Goal: Information Seeking & Learning: Learn about a topic

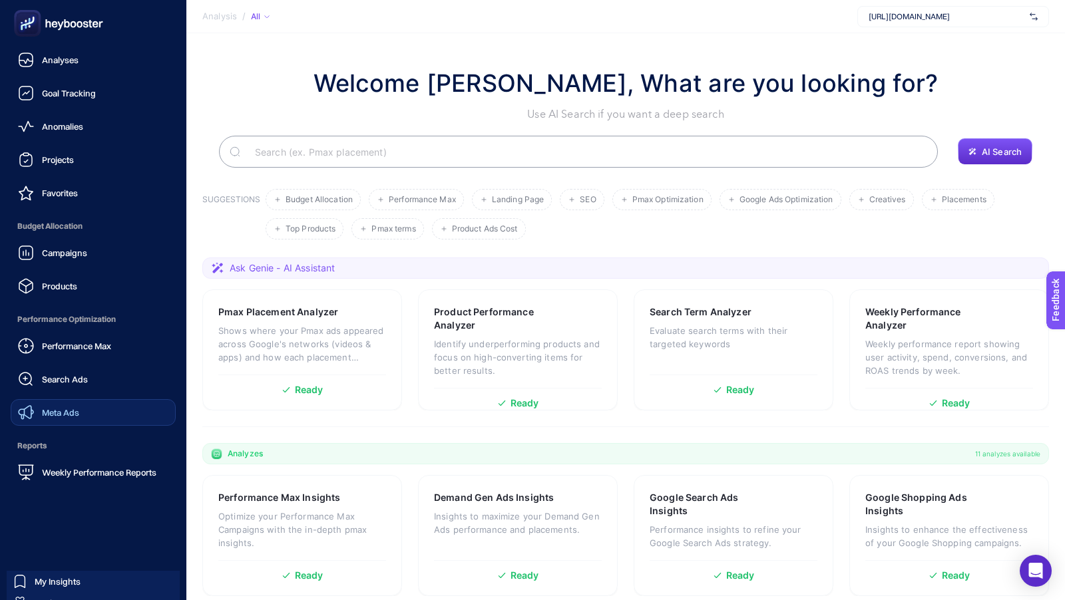
click at [73, 408] on span "Meta Ads" at bounding box center [60, 412] width 37 height 11
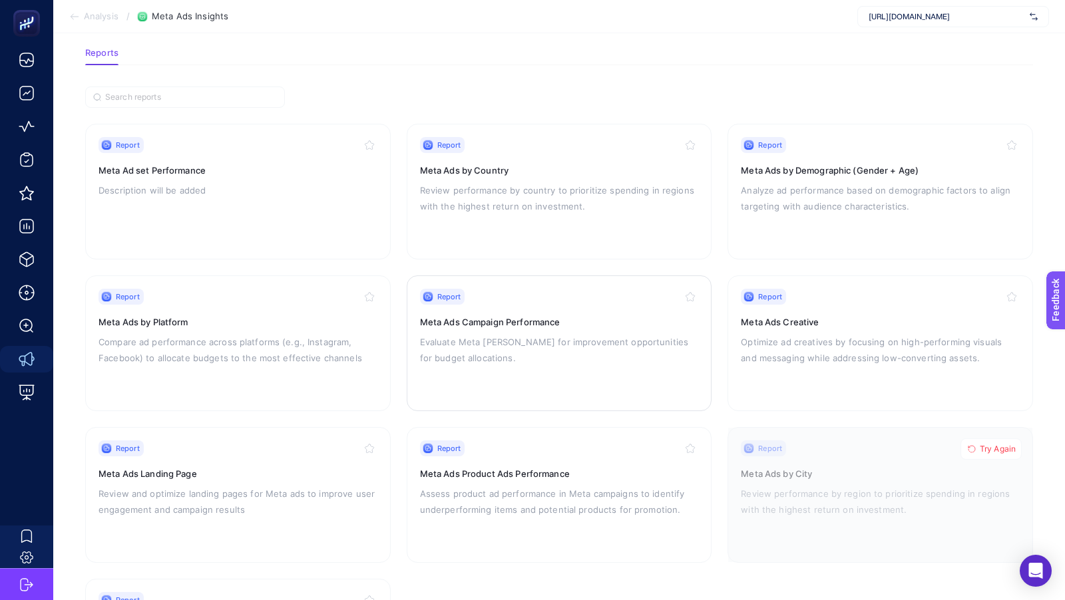
scroll to position [88, 0]
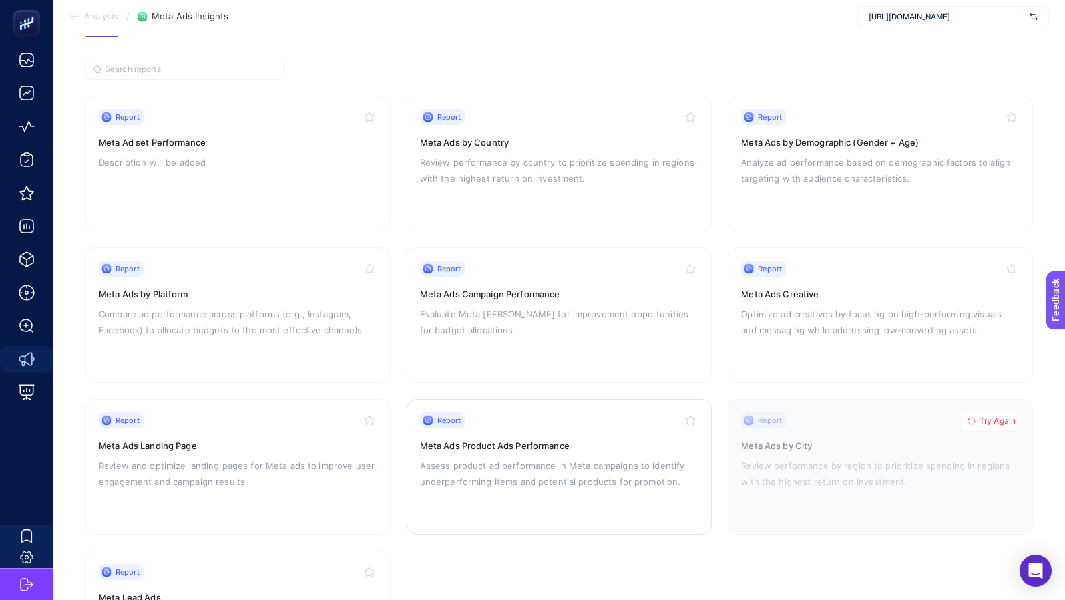
click at [514, 436] on div "Report Meta Ads Product Ads Performance Assess product ad performance in Meta c…" at bounding box center [559, 467] width 279 height 109
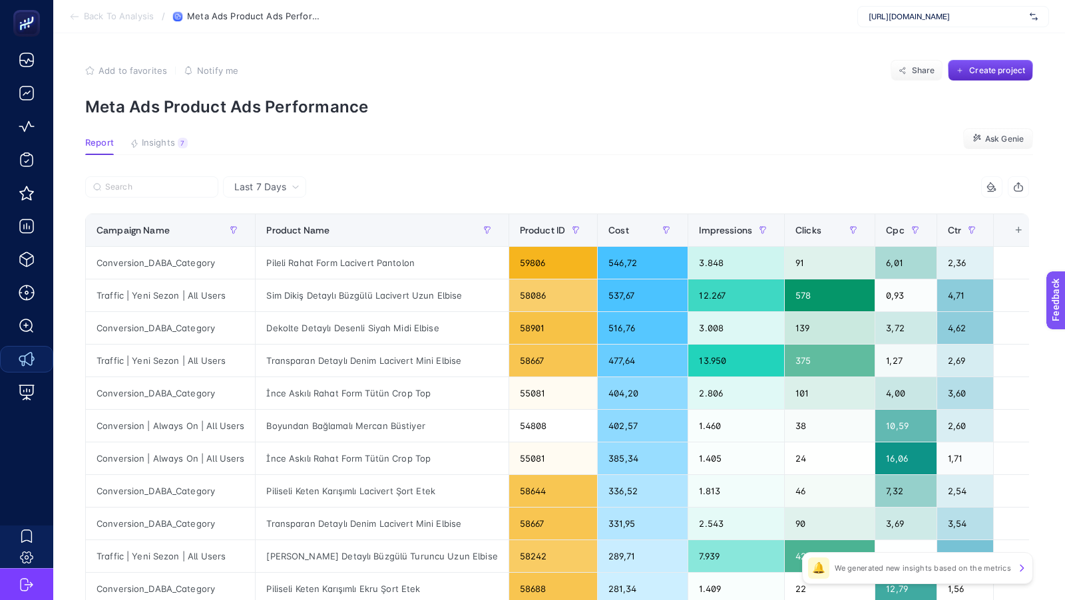
click at [160, 135] on article "Add to favorites false Notify me Share Create project Meta Ads Product Ads Perf…" at bounding box center [558, 553] width 1011 height 1040
click at [148, 146] on span "Insights" at bounding box center [158, 143] width 33 height 11
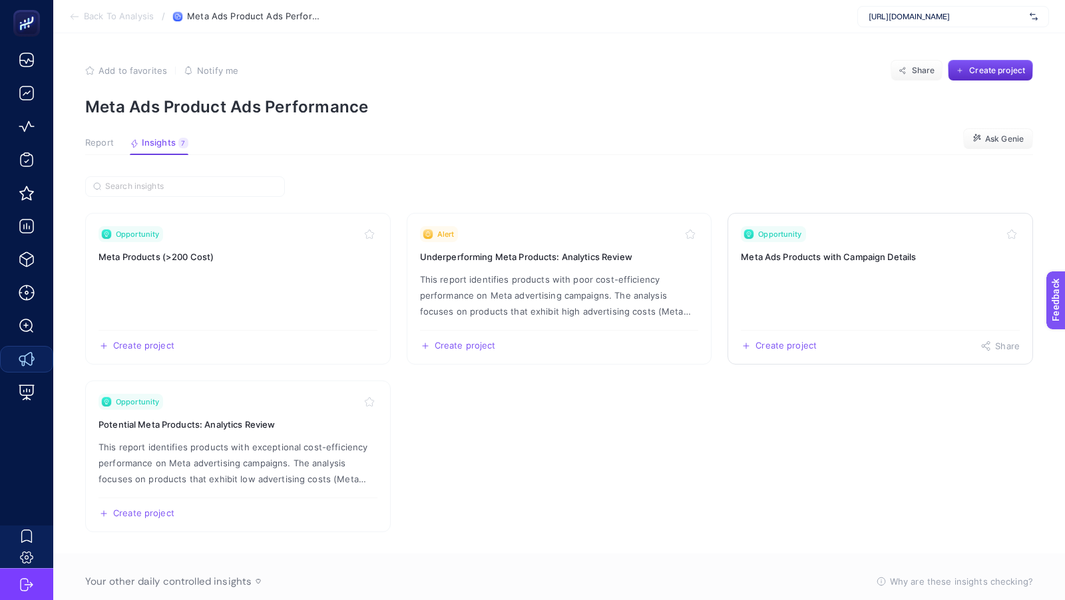
click at [900, 280] on link "Opportunity Meta Ads Products with Campaign Details Create project Share" at bounding box center [879, 289] width 305 height 152
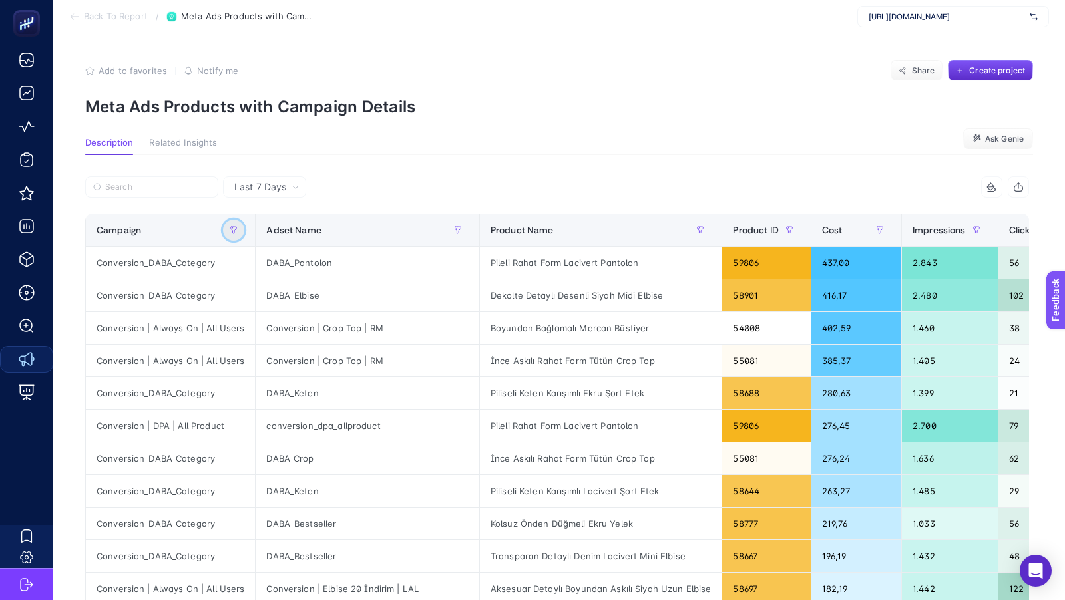
click at [234, 226] on icon "button" at bounding box center [234, 230] width 8 height 8
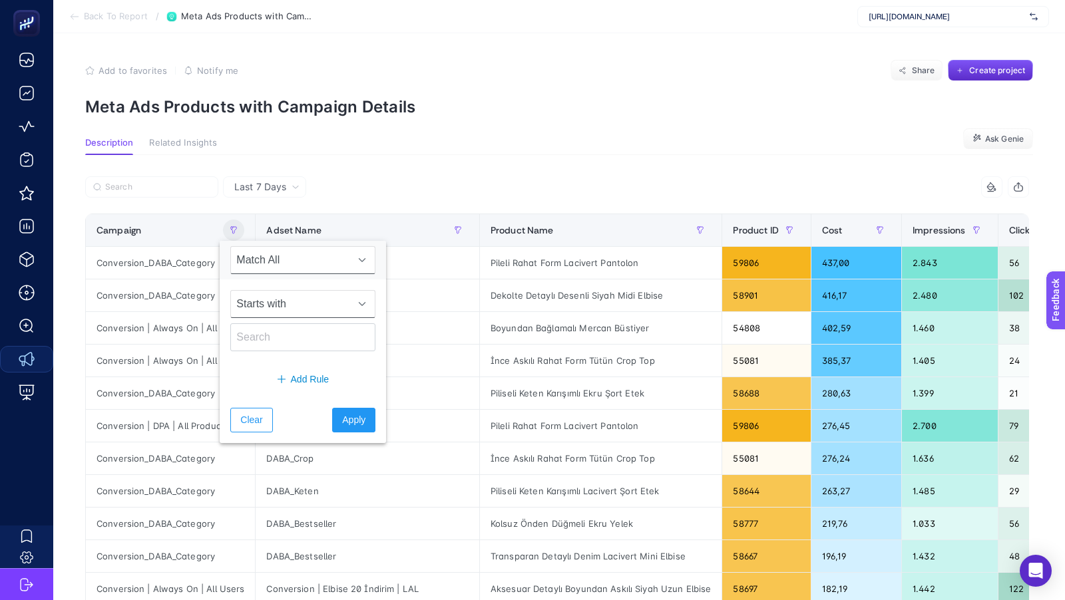
click at [262, 295] on span "Starts with" at bounding box center [290, 304] width 118 height 27
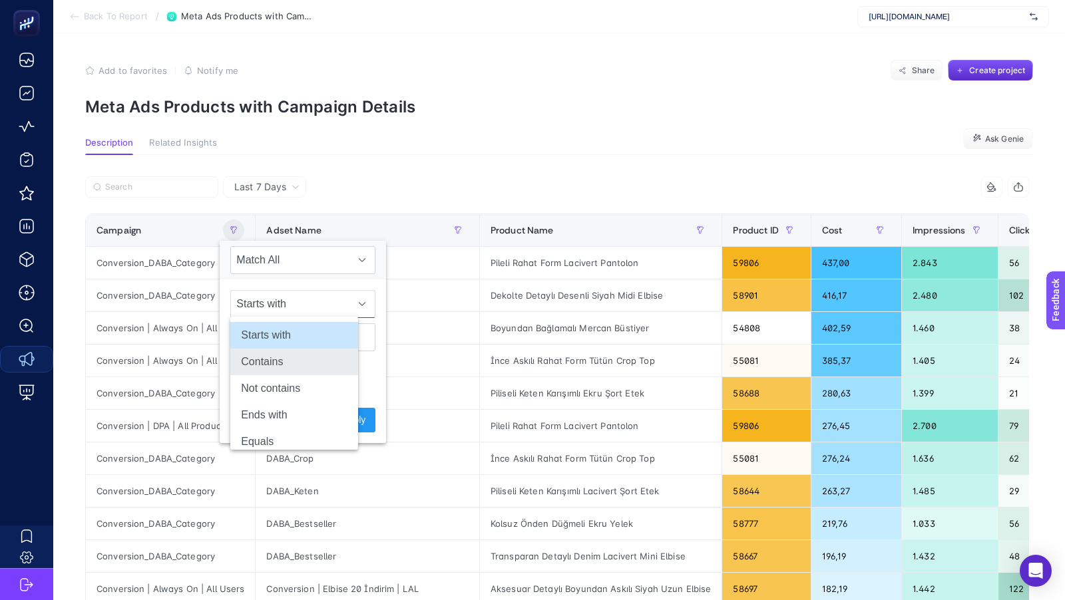
click at [253, 360] on li "Contains" at bounding box center [294, 362] width 128 height 27
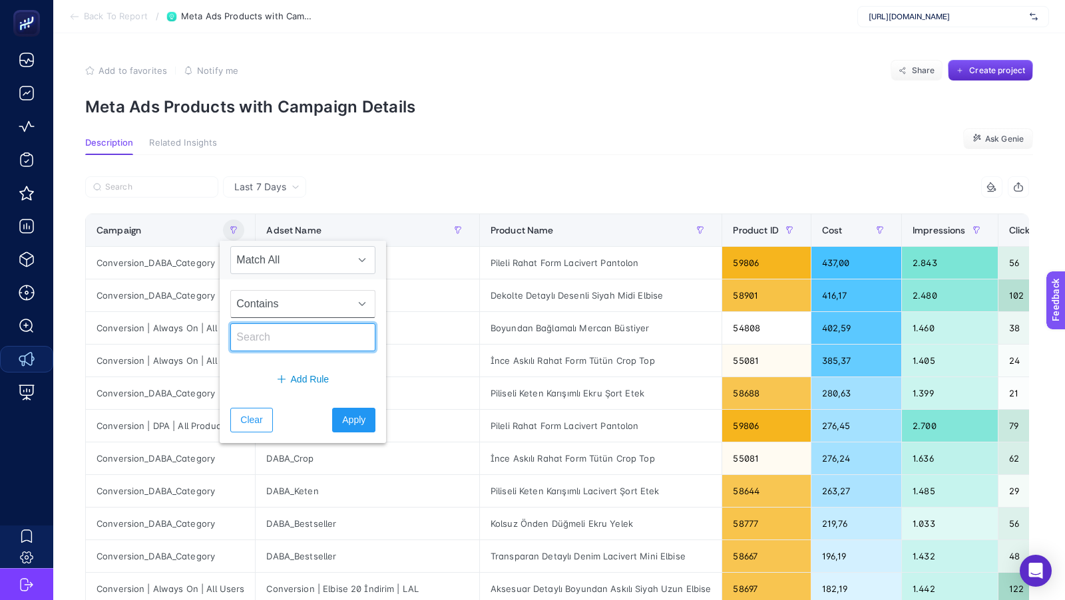
click at [248, 338] on input "text" at bounding box center [302, 337] width 145 height 28
type input "DABA"
click at [342, 418] on span "Apply" at bounding box center [353, 420] width 23 height 14
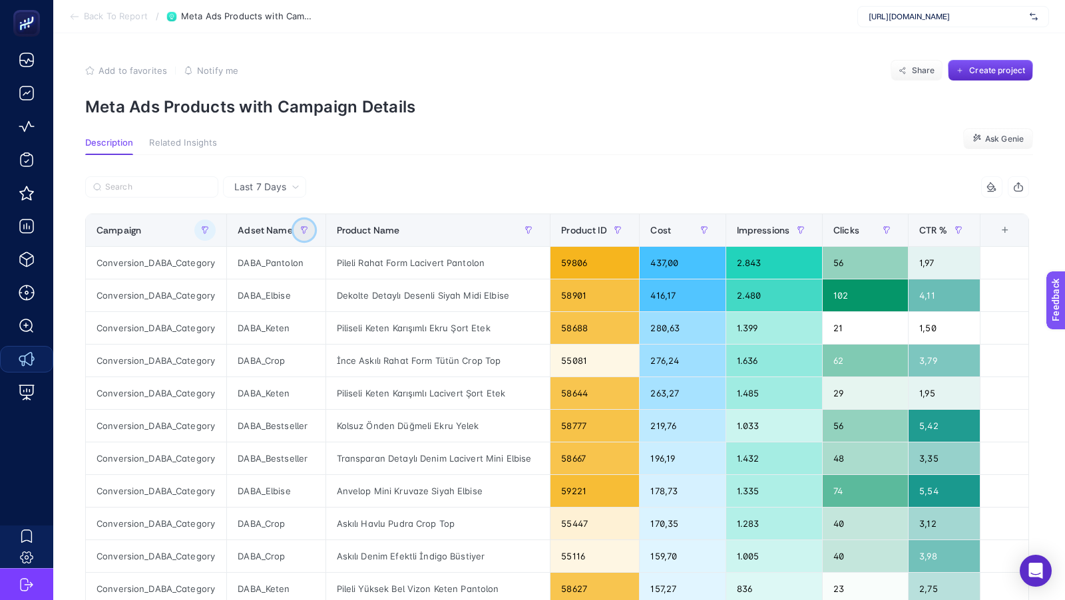
click at [300, 231] on icon "button" at bounding box center [304, 230] width 8 height 8
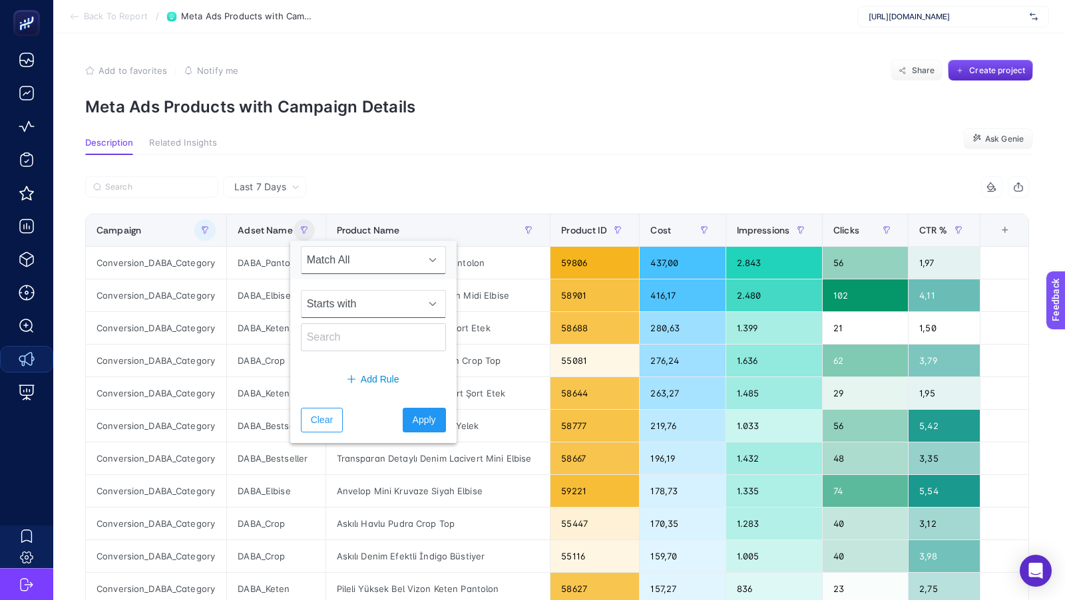
click at [325, 299] on span "Starts with" at bounding box center [360, 304] width 118 height 27
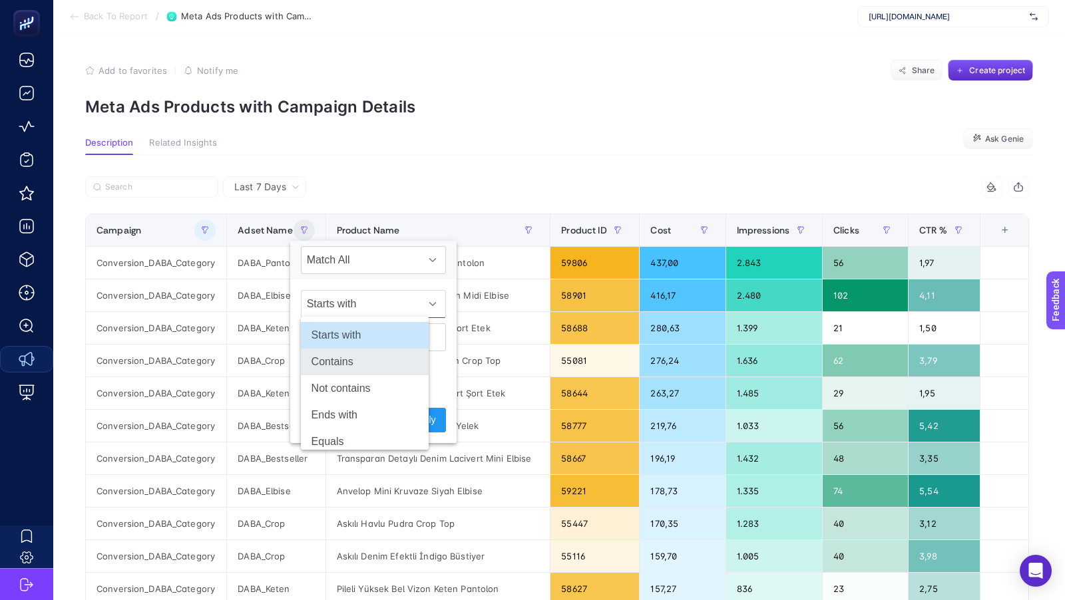
click at [337, 368] on li "Contains" at bounding box center [365, 362] width 128 height 27
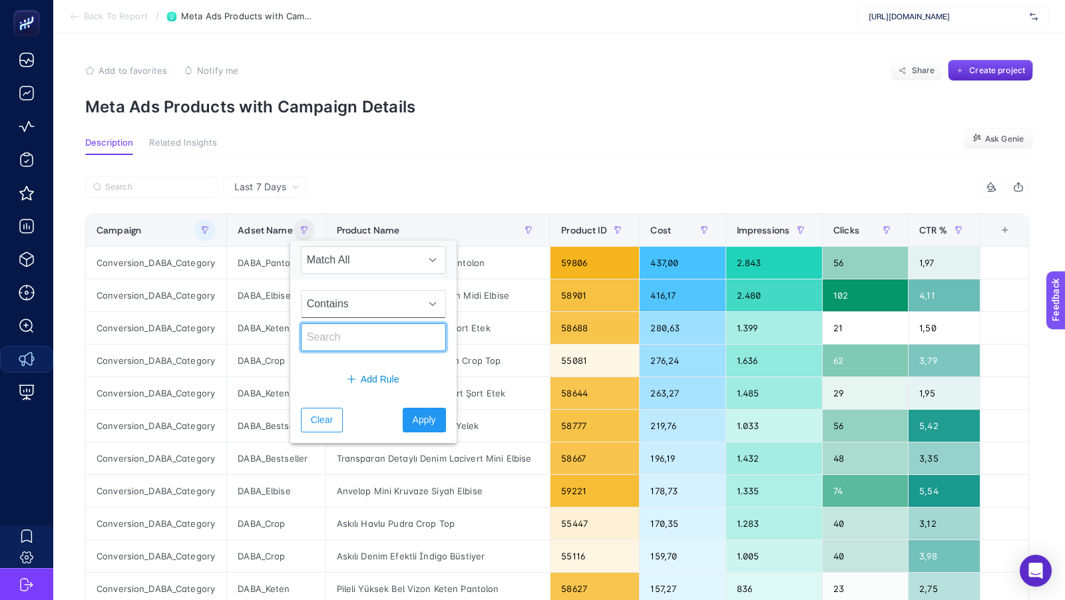
click at [325, 337] on input "text" at bounding box center [373, 337] width 145 height 28
type input "pantolon"
click at [404, 428] on button "Apply" at bounding box center [424, 420] width 43 height 25
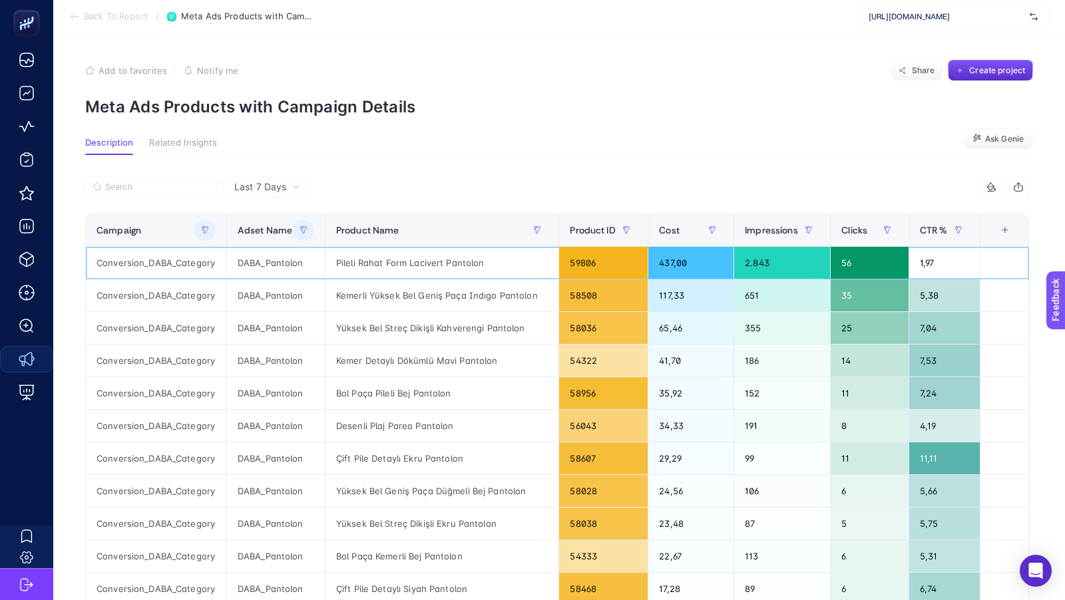
click at [446, 260] on div "Pileli Rahat Form Lacivert Pantolon" at bounding box center [441, 263] width 233 height 32
click at [537, 229] on button "button" at bounding box center [536, 230] width 21 height 21
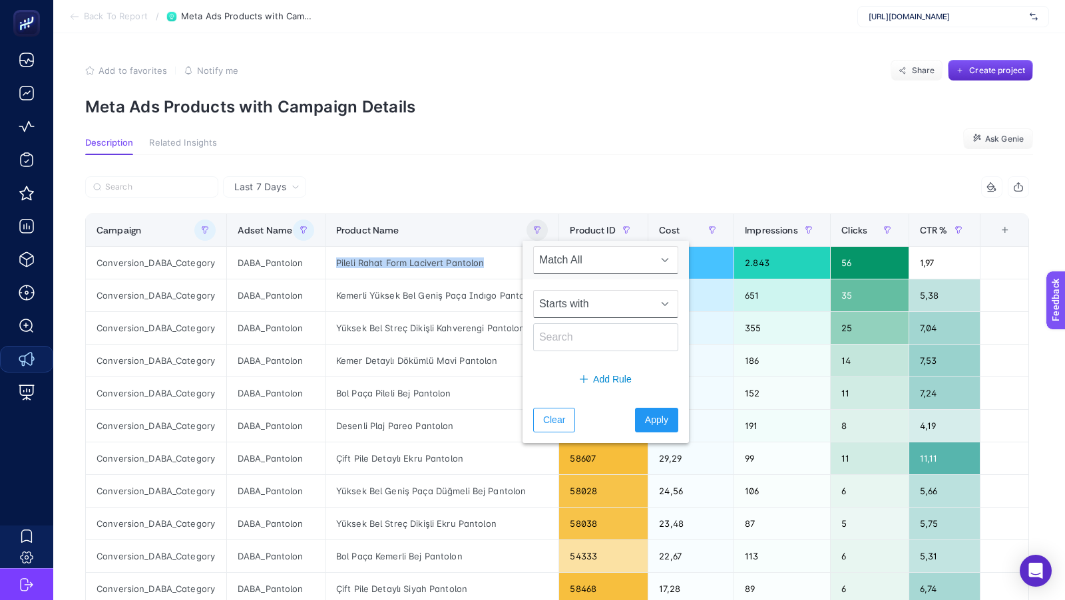
click at [565, 291] on span "Starts with" at bounding box center [593, 304] width 118 height 27
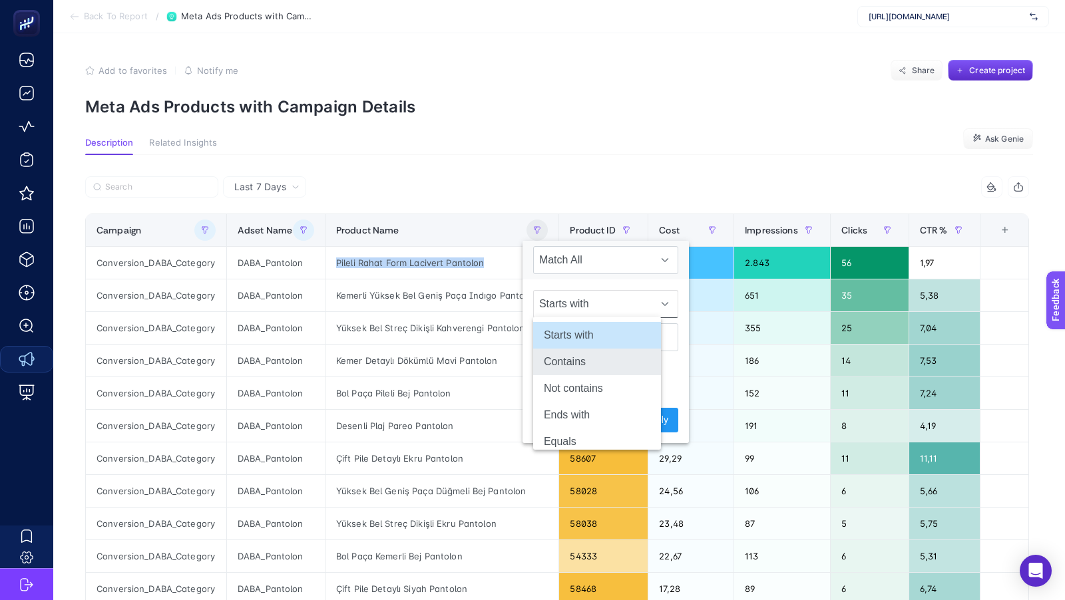
click at [572, 359] on li "Contains" at bounding box center [597, 362] width 128 height 27
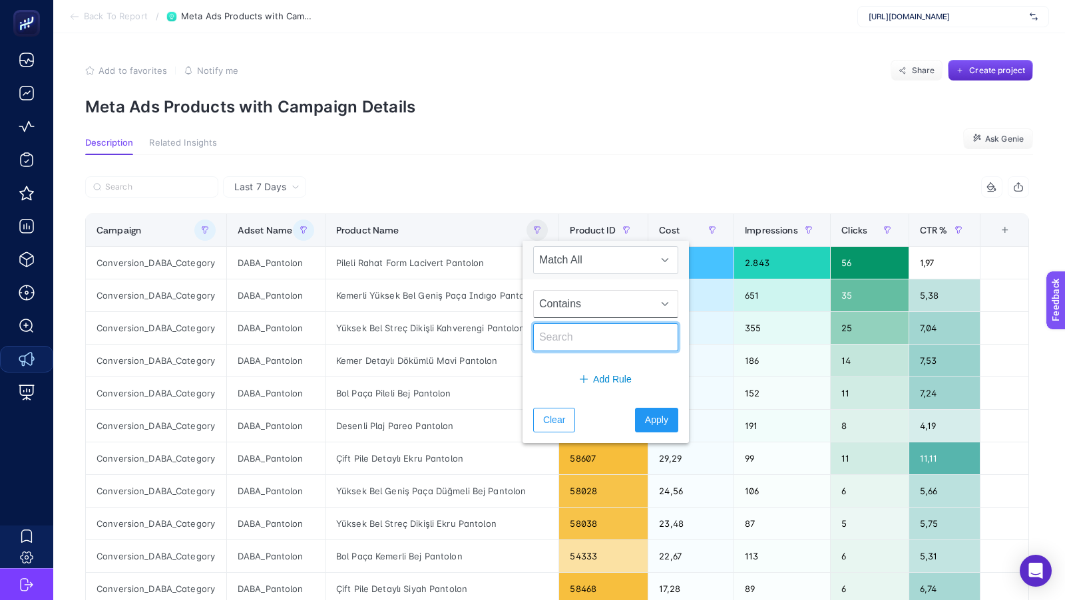
click at [561, 337] on input "text" at bounding box center [605, 337] width 145 height 28
type input "ispanyol"
click at [645, 413] on span "Apply" at bounding box center [656, 420] width 23 height 14
